Goal: Transaction & Acquisition: Purchase product/service

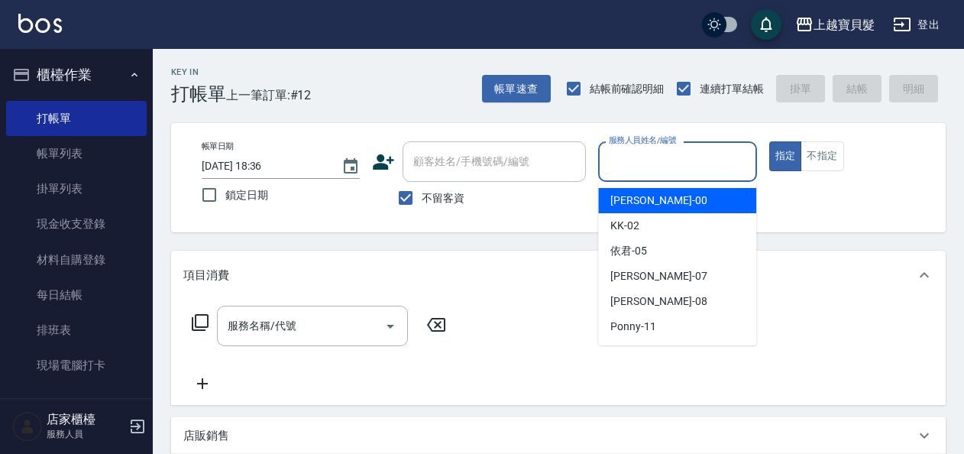
click at [635, 160] on input "服務人員姓名/編號" at bounding box center [677, 161] width 144 height 27
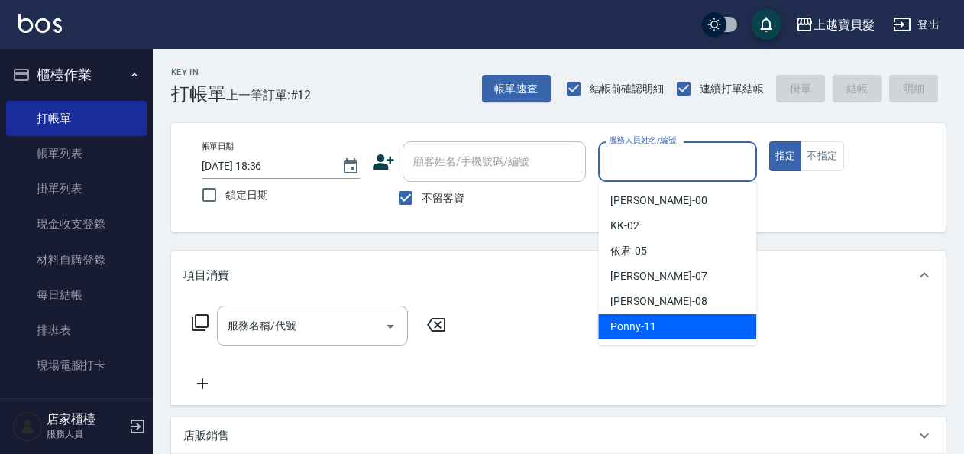
click at [670, 331] on div "Ponny -11" at bounding box center [677, 326] width 158 height 25
type input "Ponny-11"
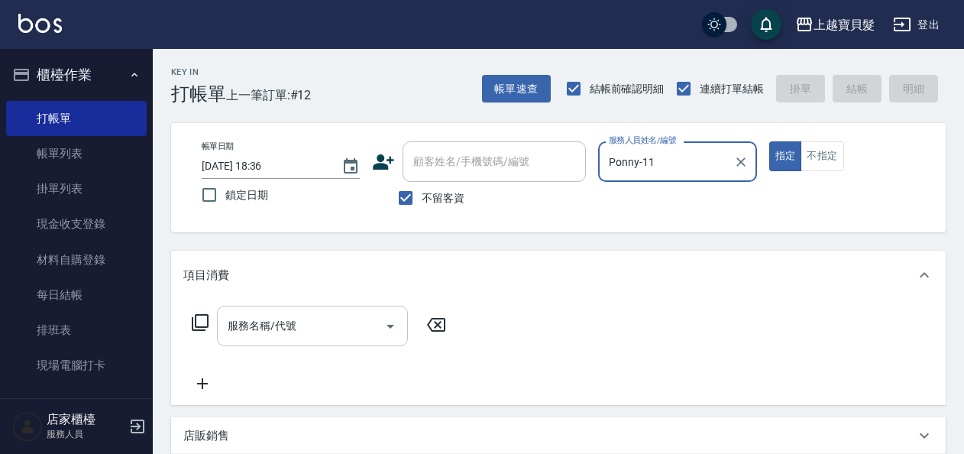
click at [283, 318] on input "服務名稱/代號" at bounding box center [301, 325] width 154 height 27
click at [196, 323] on icon at bounding box center [200, 322] width 18 height 18
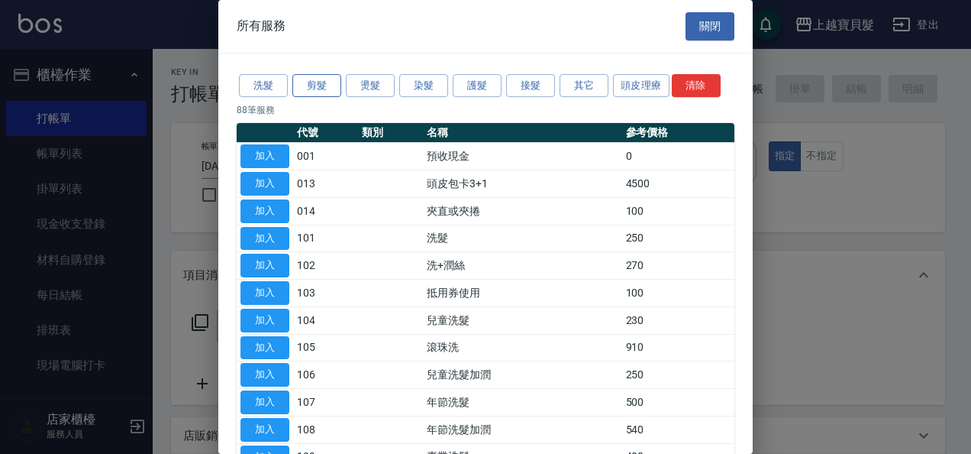
click at [319, 84] on button "剪髮" at bounding box center [316, 86] width 49 height 24
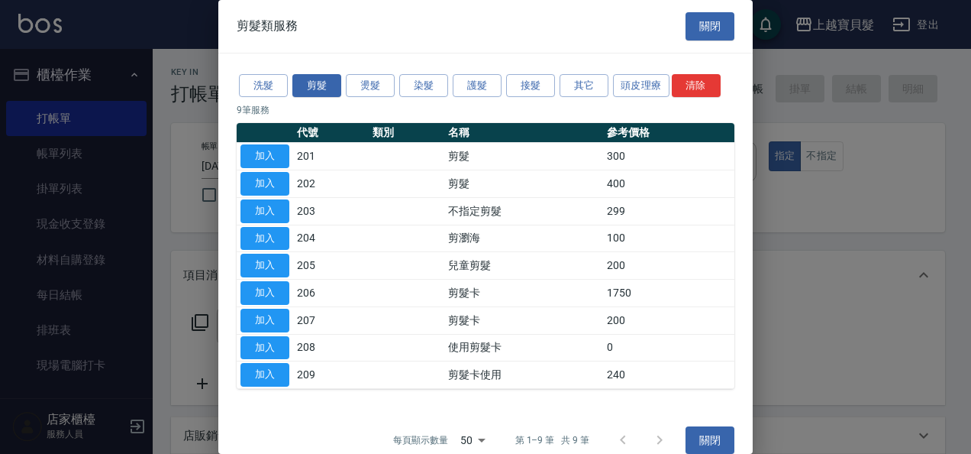
click at [259, 182] on button "加入" at bounding box center [265, 184] width 49 height 24
type input "剪髮(202)"
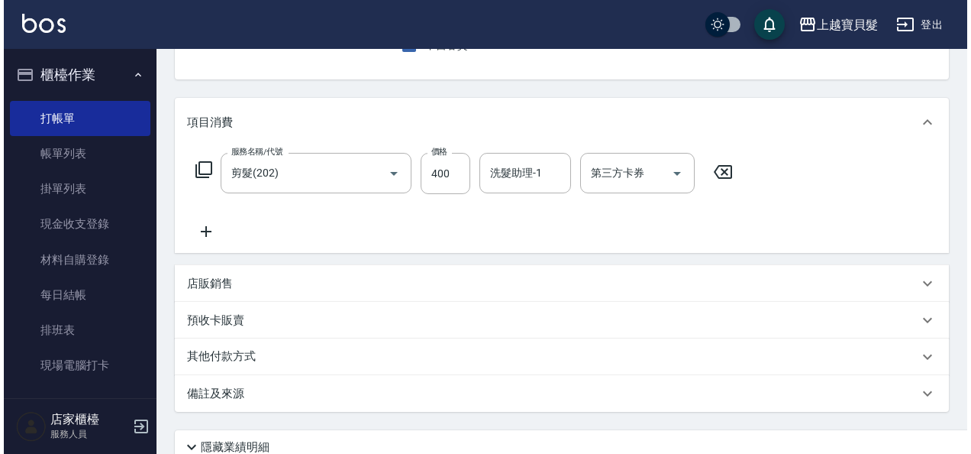
scroll to position [282, 0]
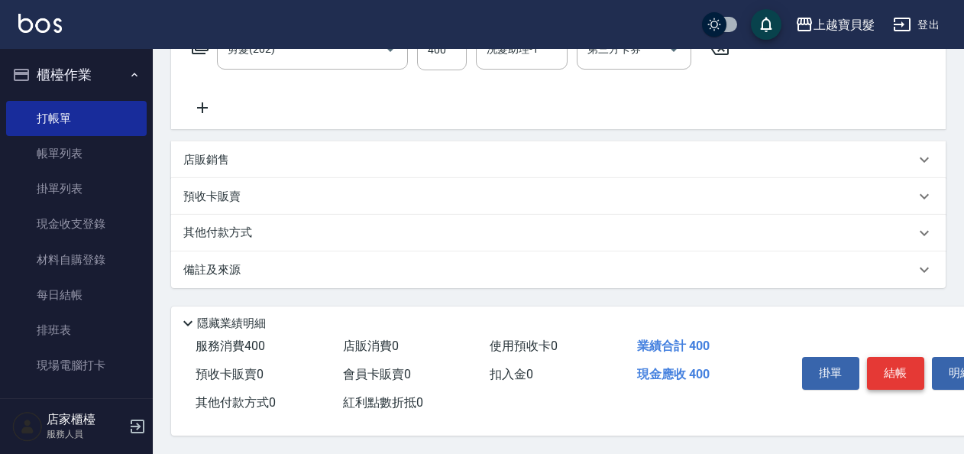
click at [909, 370] on button "結帳" at bounding box center [895, 373] width 57 height 32
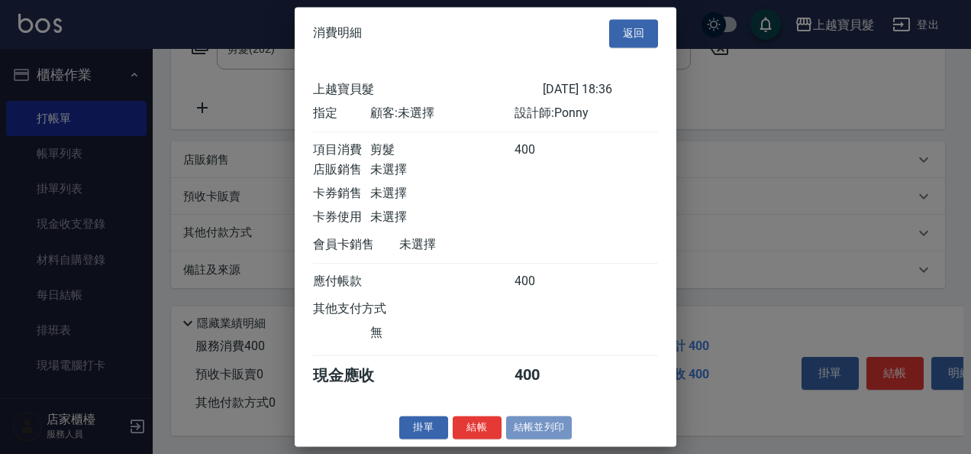
click at [538, 438] on button "結帳並列印" at bounding box center [539, 427] width 66 height 24
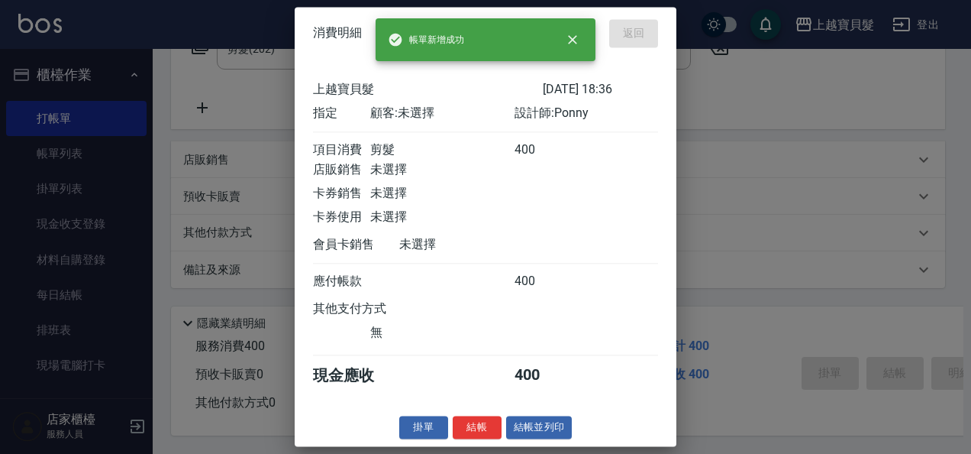
type input "[DATE] 19:48"
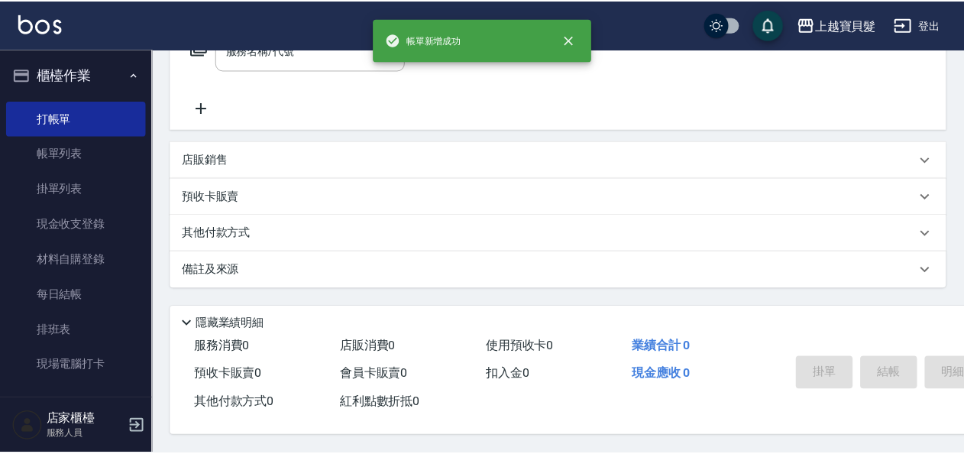
scroll to position [0, 0]
